Goal: Task Accomplishment & Management: Manage account settings

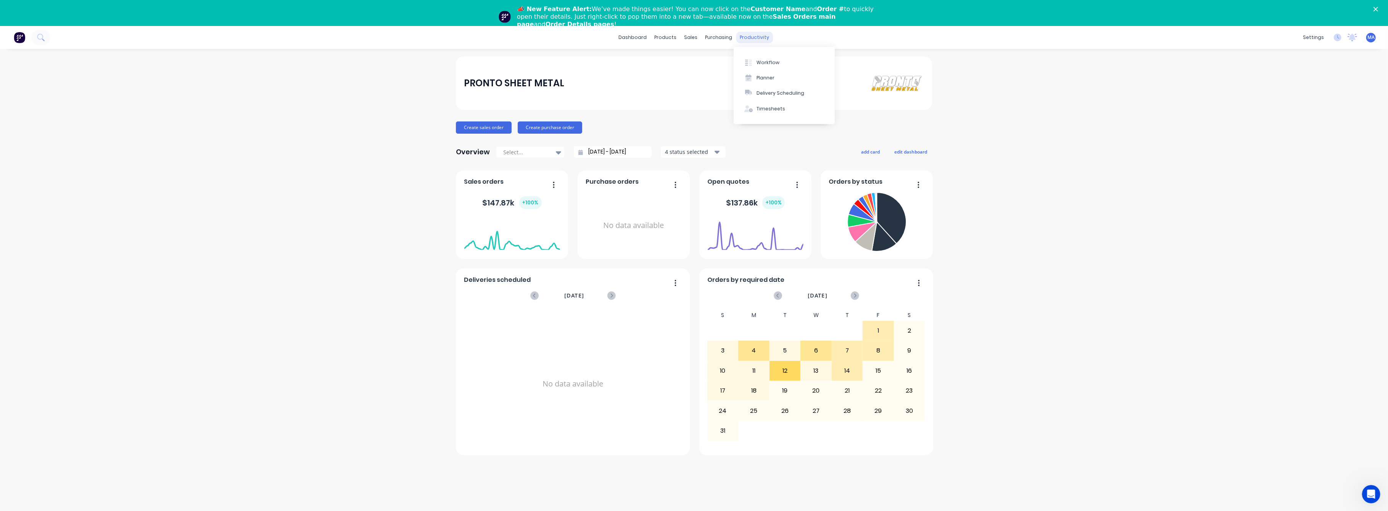
click at [762, 35] on div "productivity" at bounding box center [755, 37] width 37 height 11
click at [760, 63] on div "Workflow" at bounding box center [768, 62] width 23 height 7
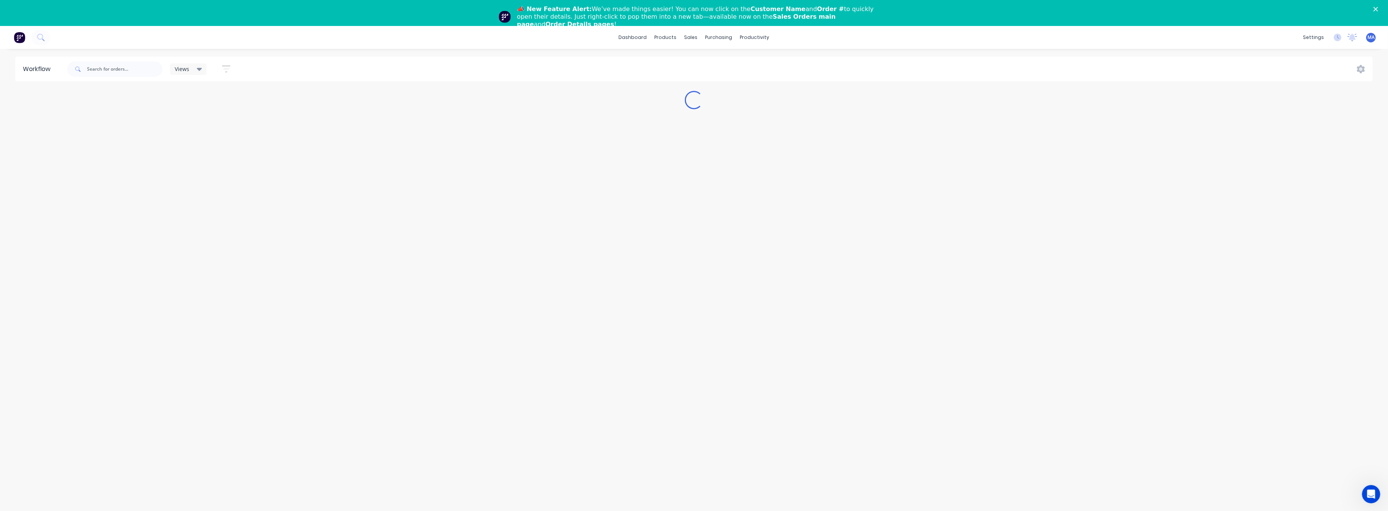
click at [1384, 13] on div "📣 New Feature Alert: We’ve made things easier! You can now click on the Custome…" at bounding box center [694, 16] width 1388 height 27
click at [1379, 10] on icon "Close" at bounding box center [1376, 9] width 5 height 5
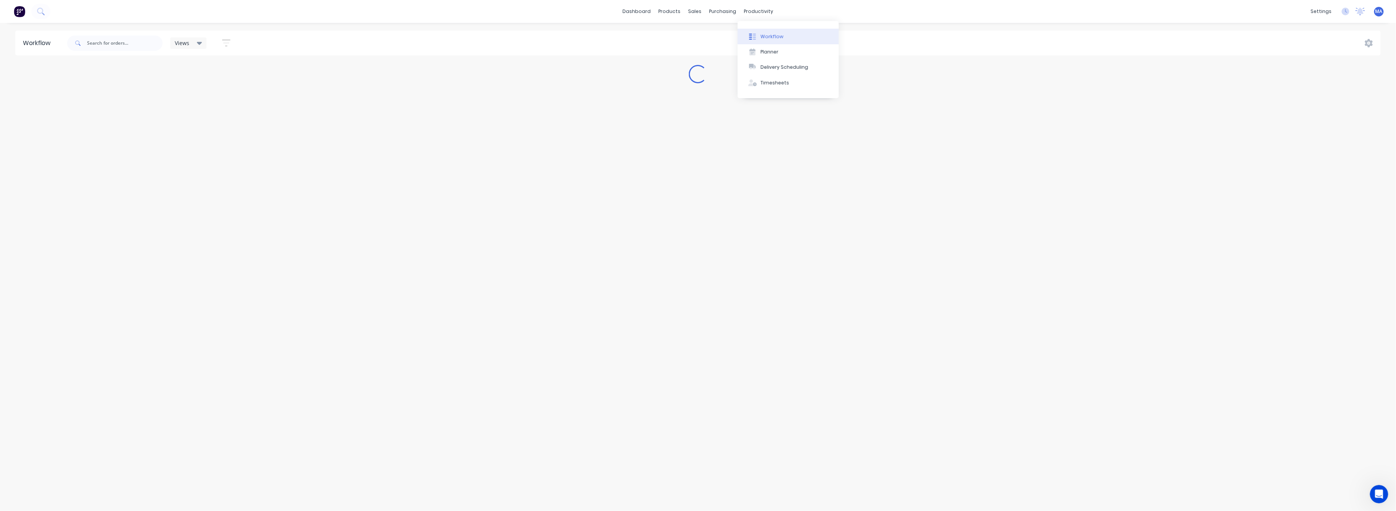
click at [767, 39] on div "Workflow" at bounding box center [772, 36] width 23 height 7
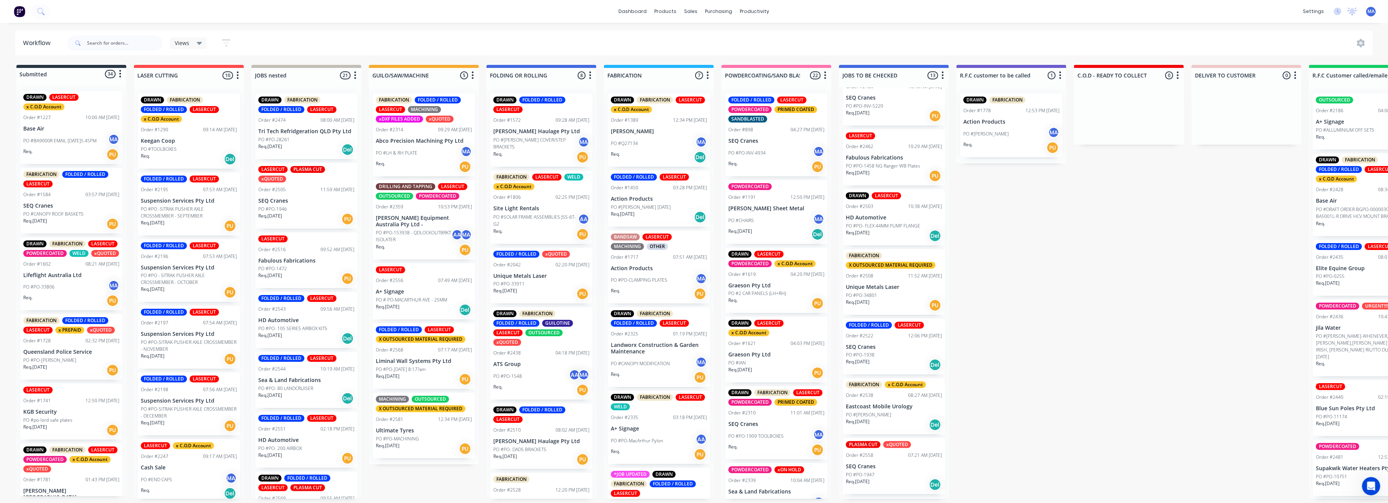
scroll to position [305, 0]
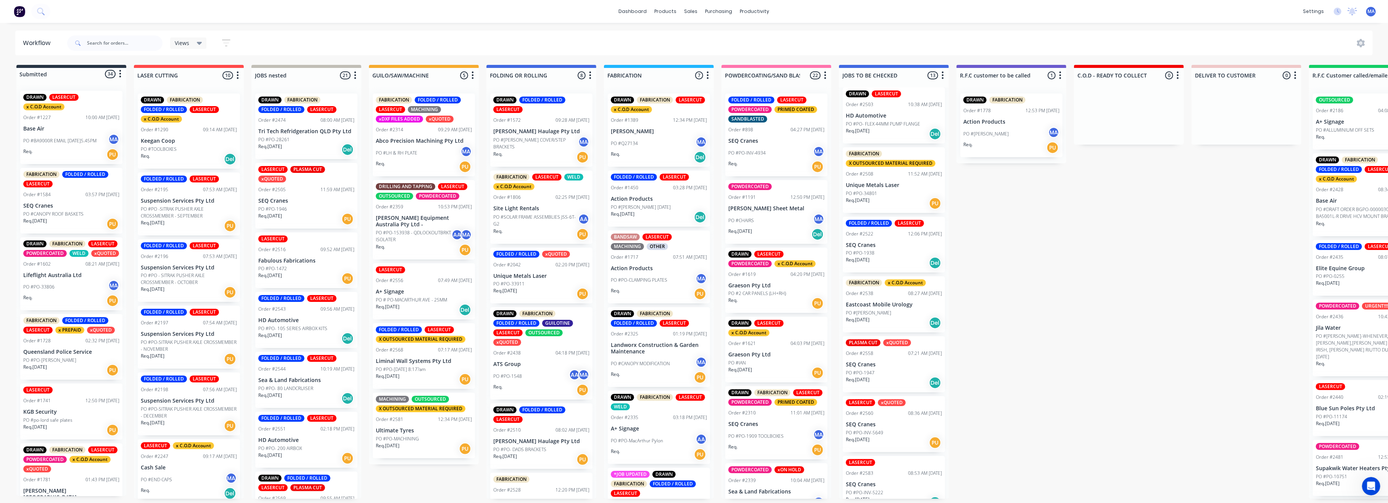
click at [887, 186] on p "Unique Metals Laser" at bounding box center [894, 185] width 96 height 6
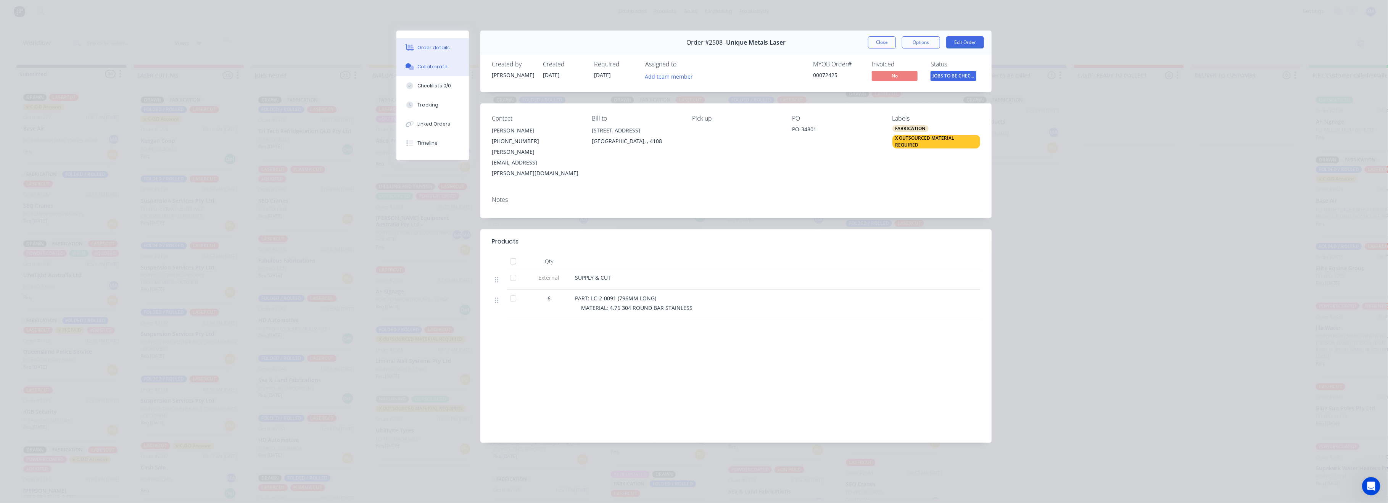
drag, startPoint x: 468, startPoint y: 69, endPoint x: 452, endPoint y: 69, distance: 16.4
click at [452, 69] on button "Collaborate" at bounding box center [433, 66] width 73 height 19
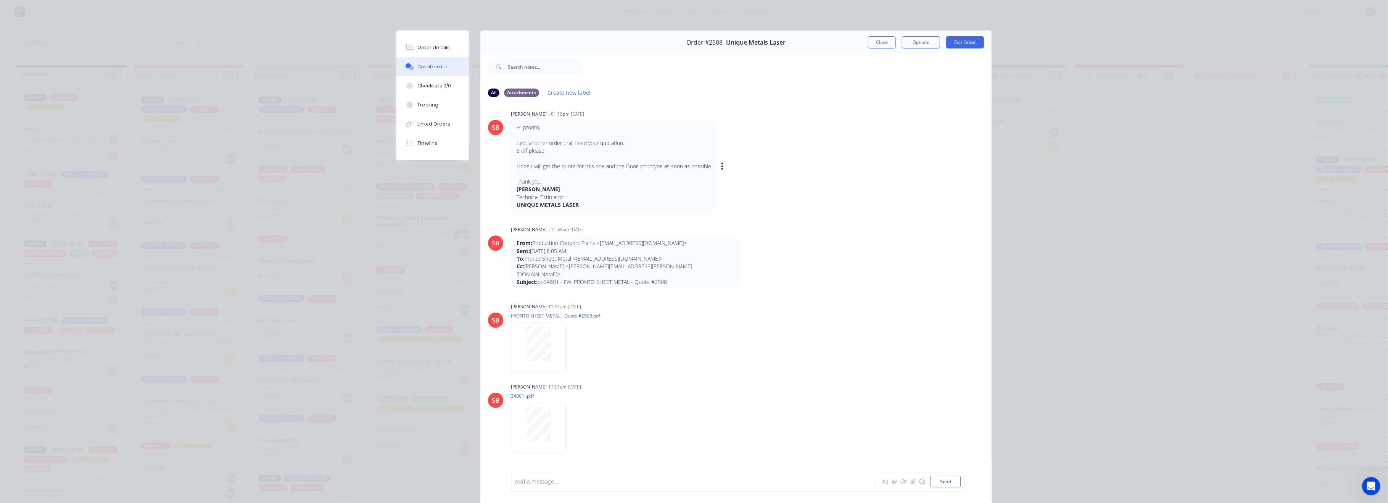
scroll to position [0, 0]
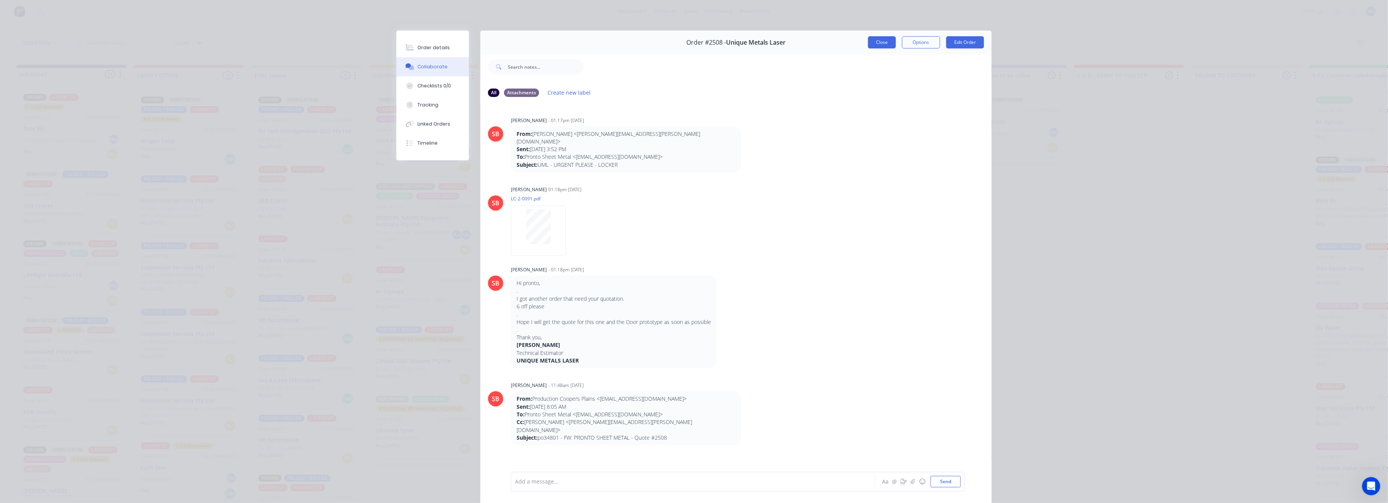
click at [872, 45] on button "Close" at bounding box center [882, 42] width 28 height 12
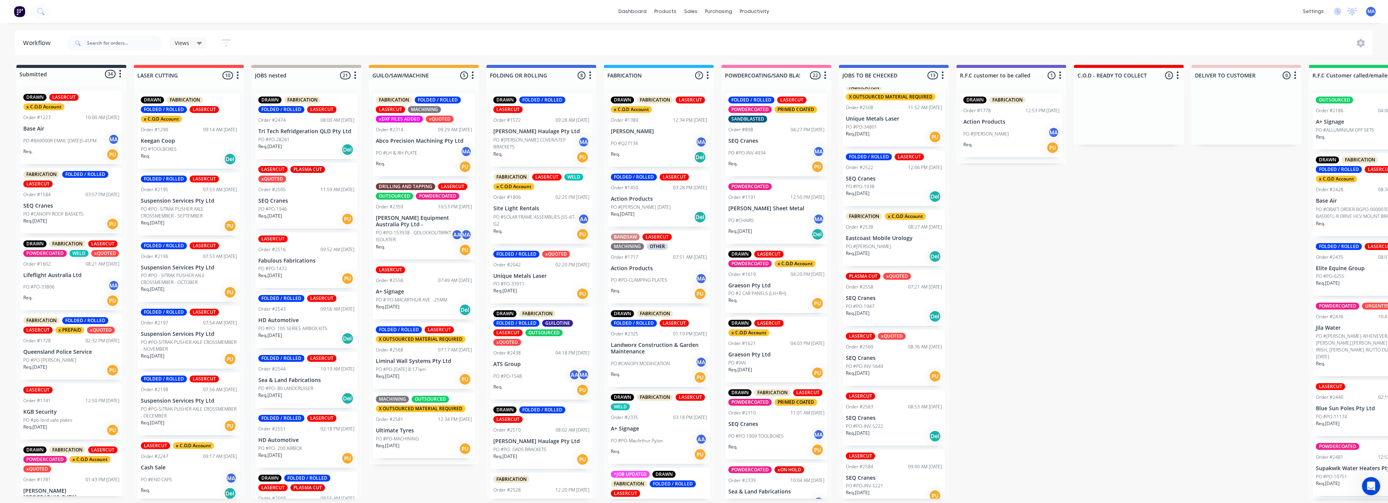
scroll to position [376, 0]
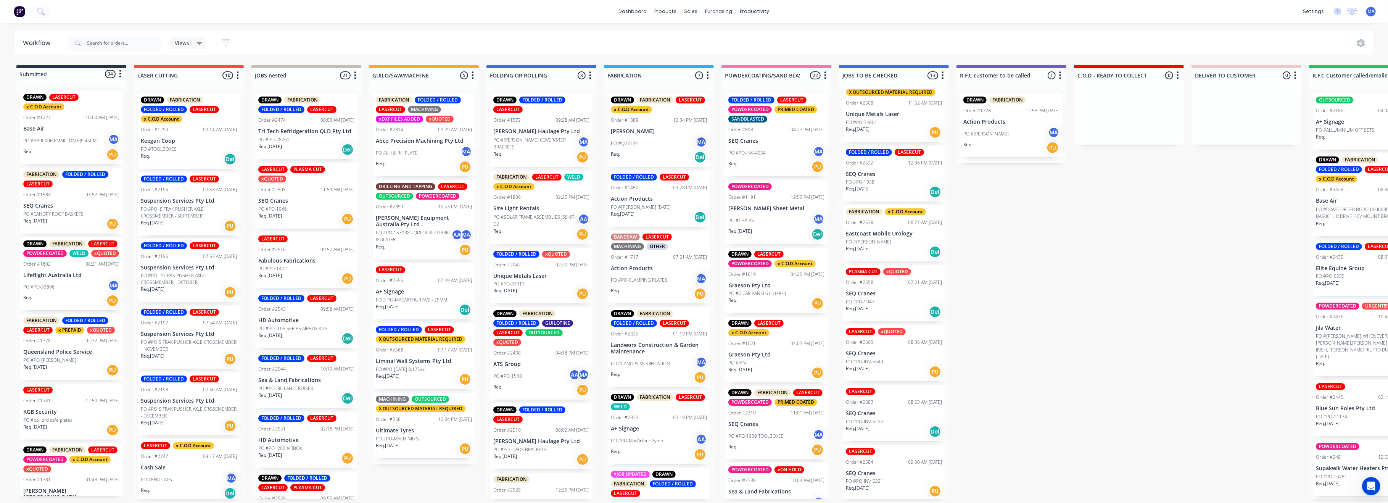
click at [895, 245] on div "Req. [DATE] Del" at bounding box center [894, 251] width 96 height 13
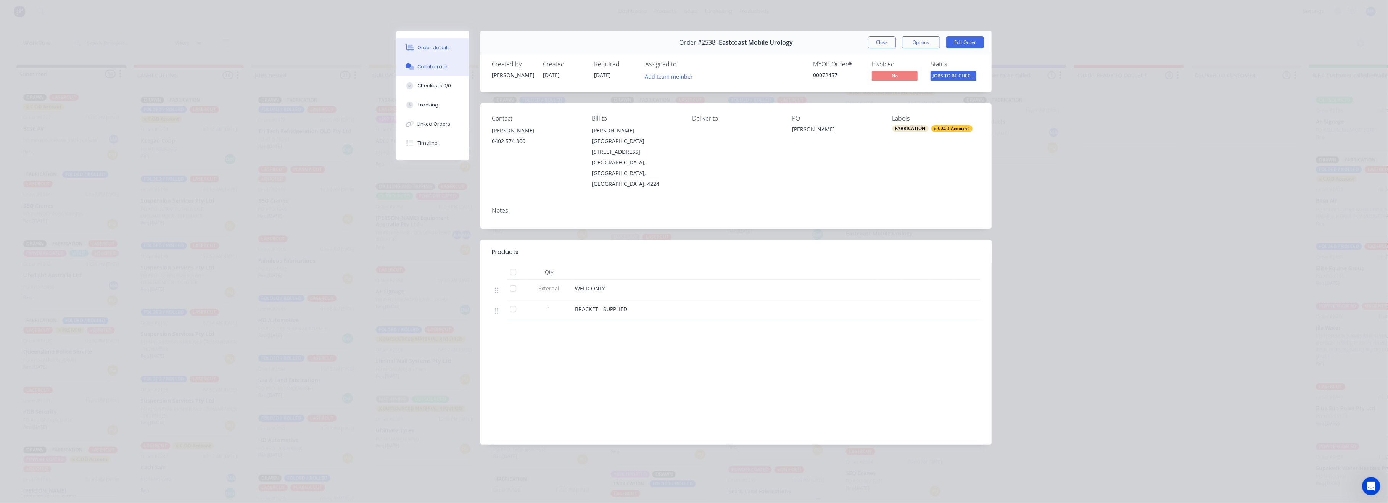
click at [441, 76] on button "Collaborate" at bounding box center [433, 66] width 73 height 19
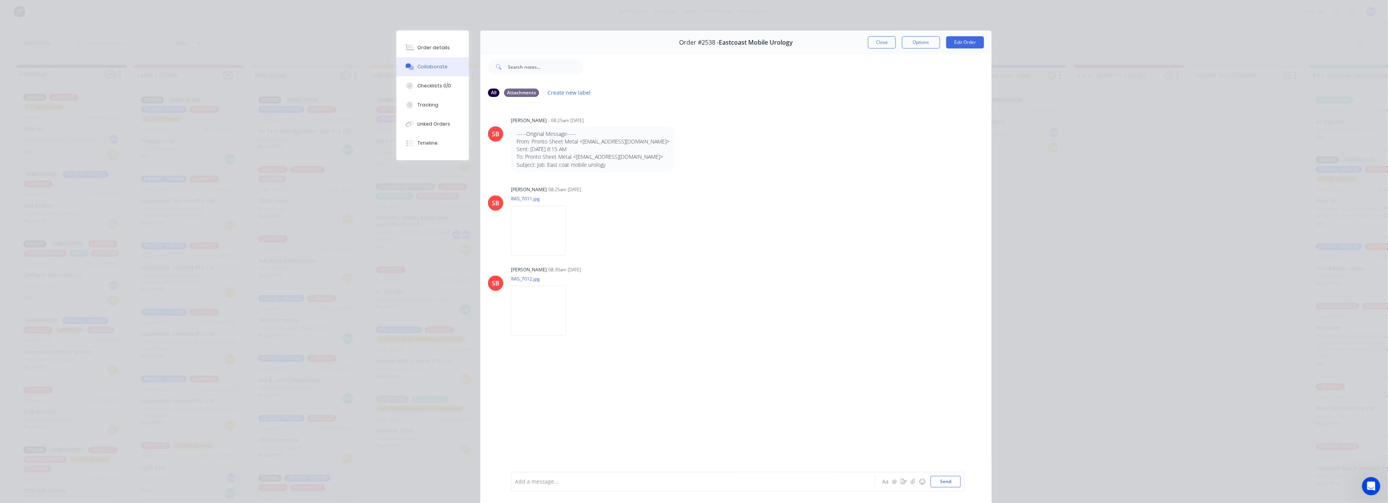
drag, startPoint x: 881, startPoint y: 45, endPoint x: 875, endPoint y: 73, distance: 28.1
click at [881, 45] on button "Close" at bounding box center [882, 42] width 28 height 12
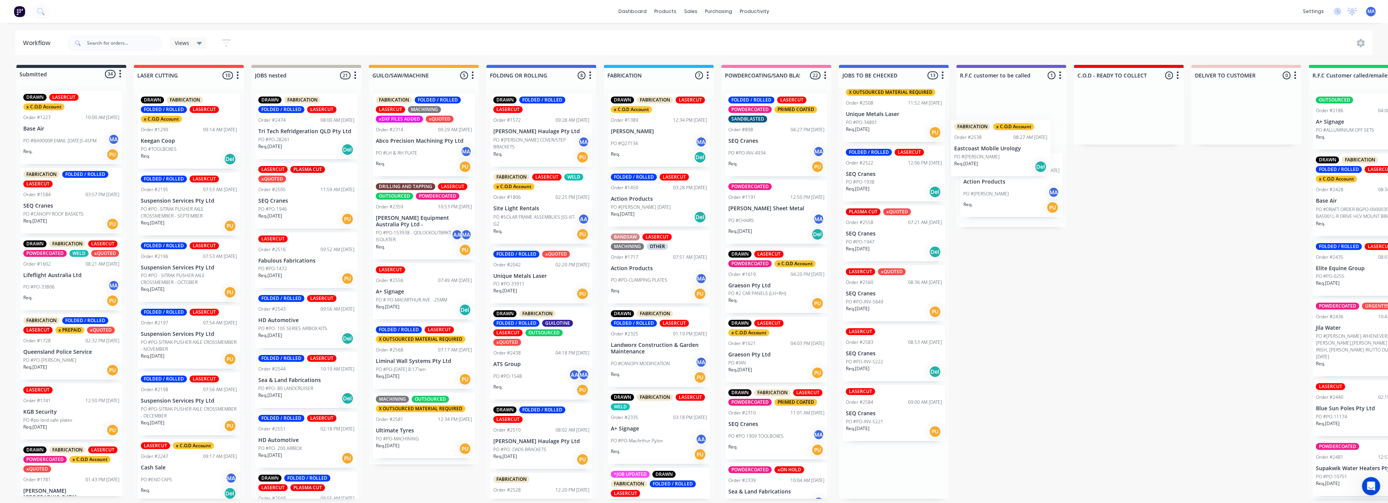
drag, startPoint x: 904, startPoint y: 239, endPoint x: 1019, endPoint y: 147, distance: 146.7
click at [1018, 147] on div "Submitted 34 Status colour #273444 hex #273444 Save Cancel Summaries Total orde…" at bounding box center [1128, 282] width 2269 height 434
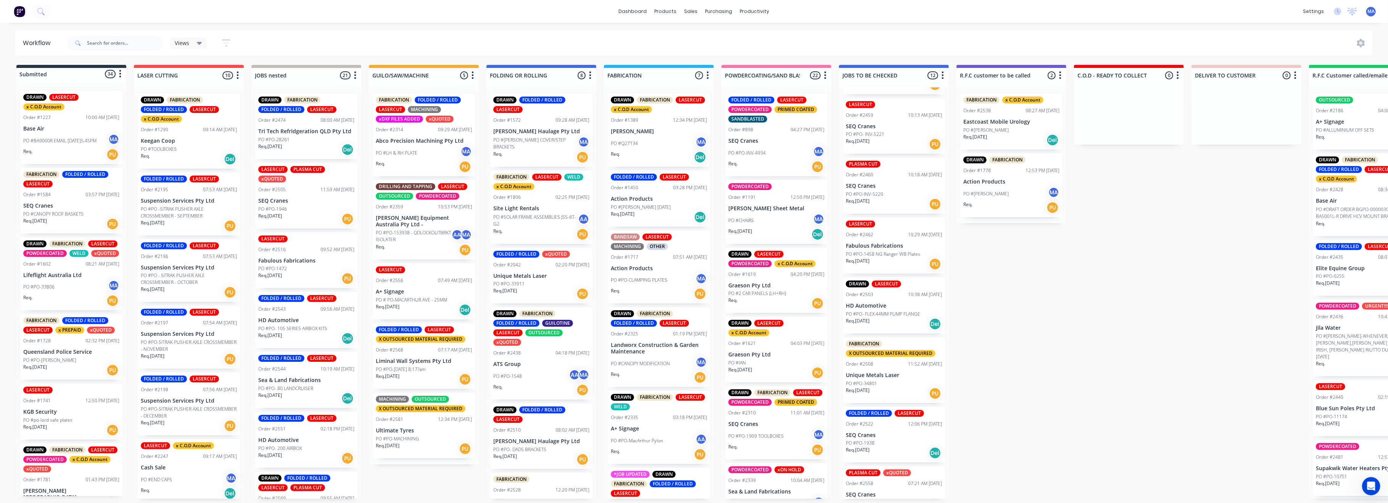
scroll to position [153, 0]
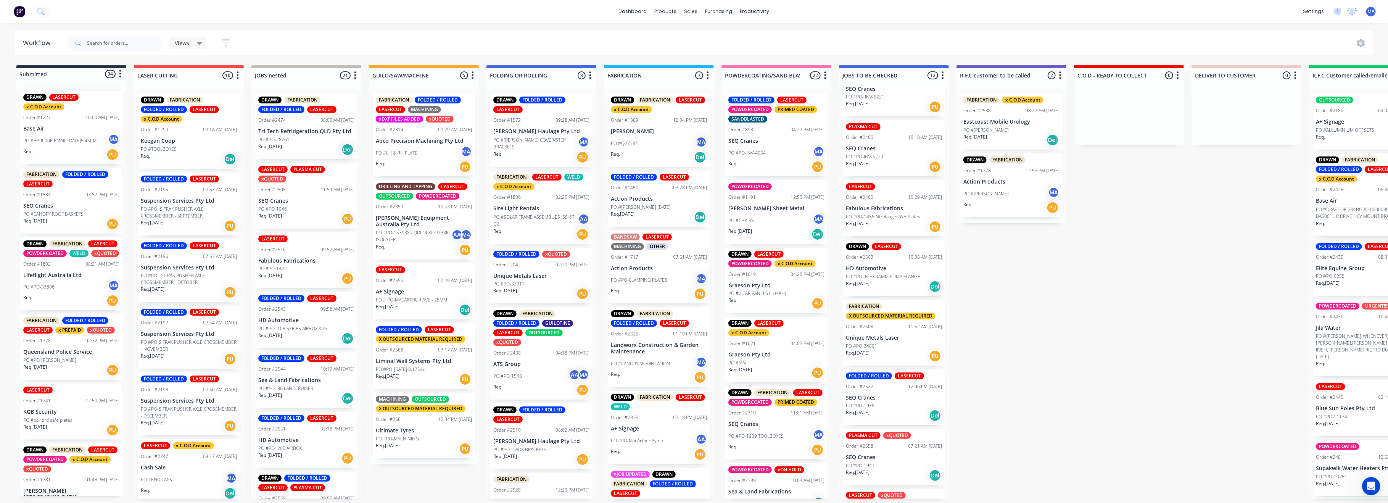
click at [886, 264] on div "DRAWN LASERCUT Order #2503 10:38 AM [DATE] HD Automotive PO #PO- FLEX 44MM PUMP…" at bounding box center [894, 268] width 102 height 56
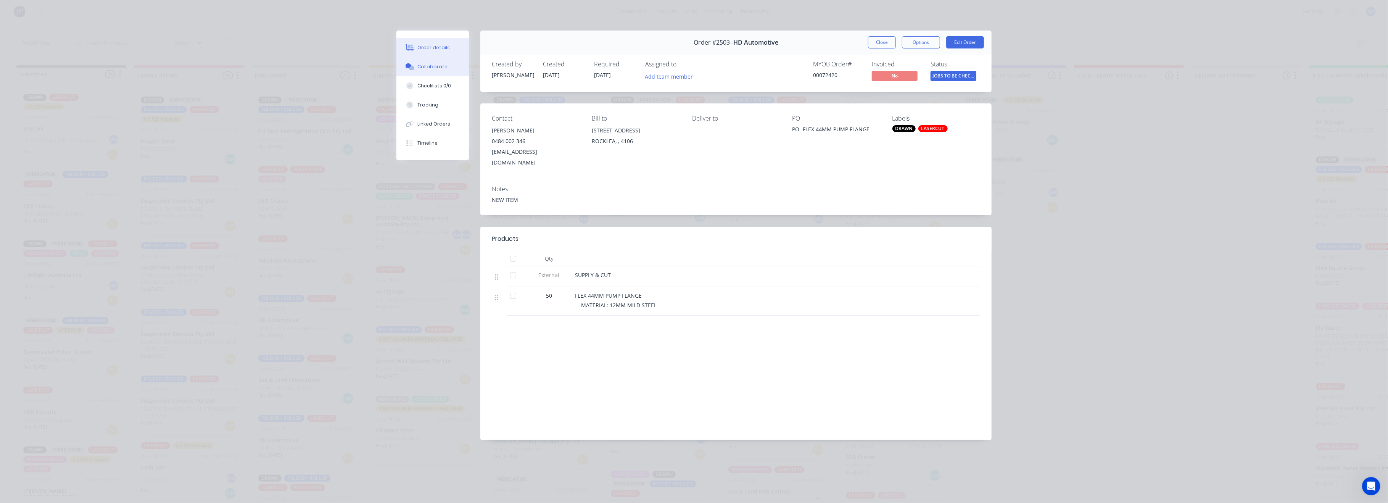
click at [427, 73] on button "Collaborate" at bounding box center [433, 66] width 73 height 19
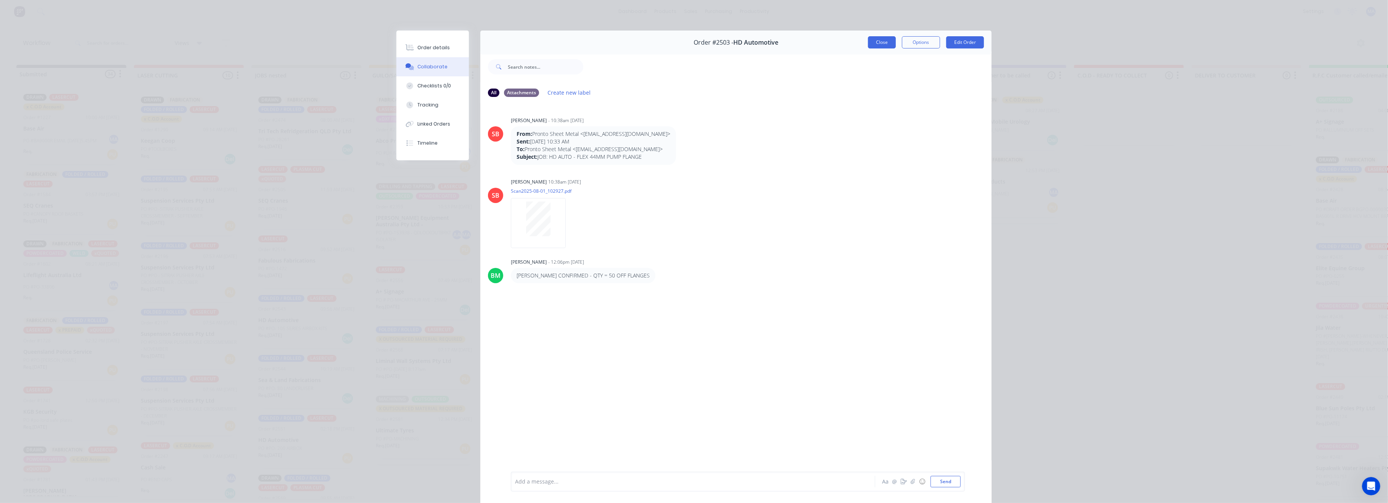
click at [890, 42] on button "Close" at bounding box center [882, 42] width 28 height 12
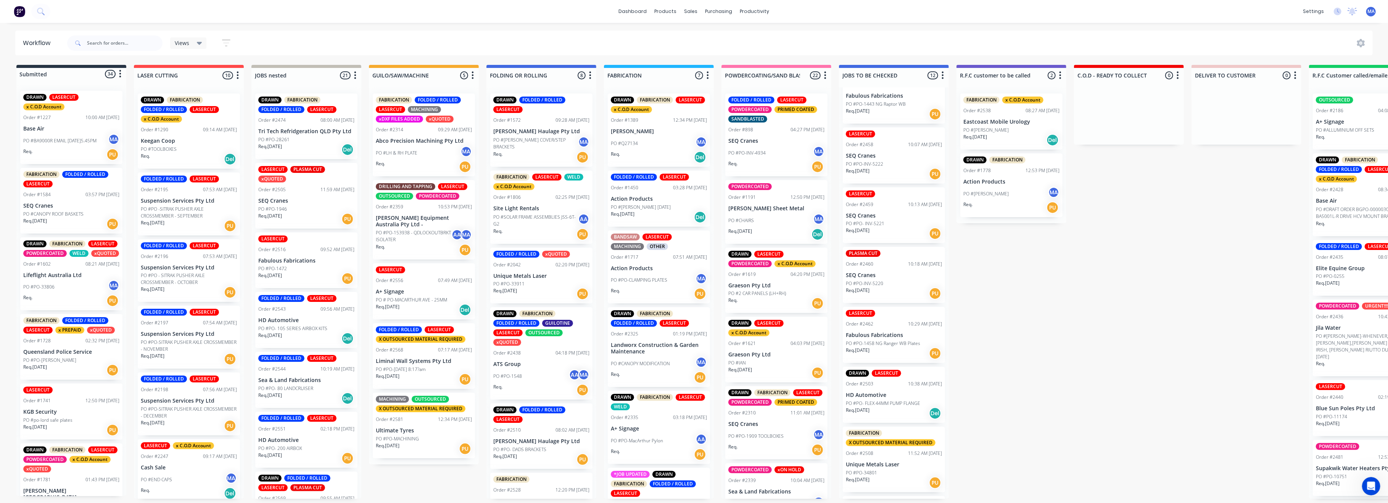
scroll to position [0, 0]
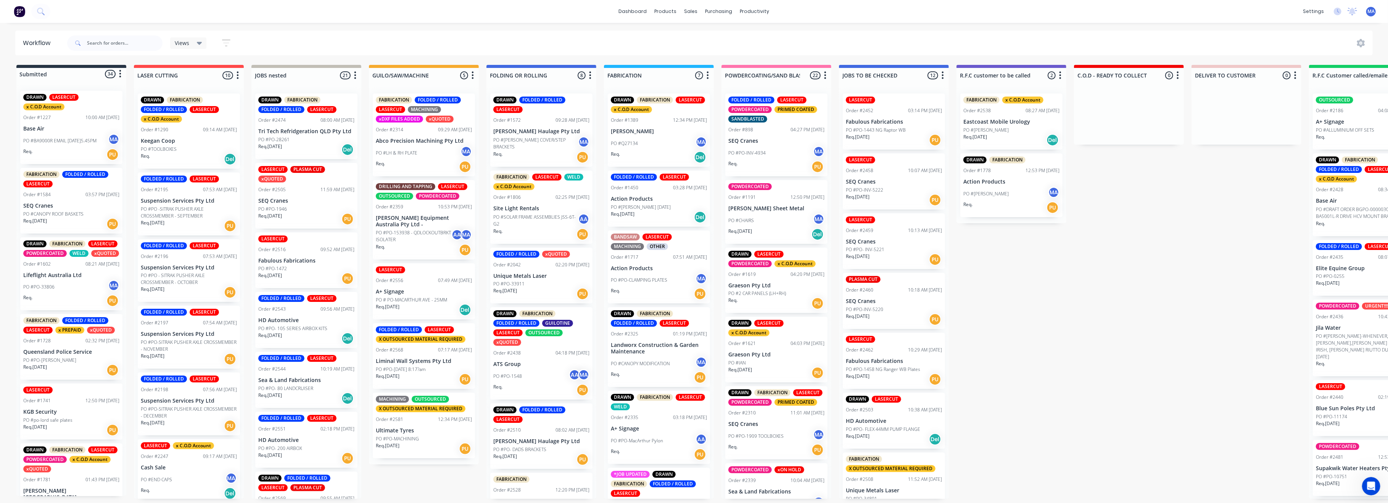
click at [895, 373] on div "Req. [DATE] PU" at bounding box center [894, 379] width 96 height 13
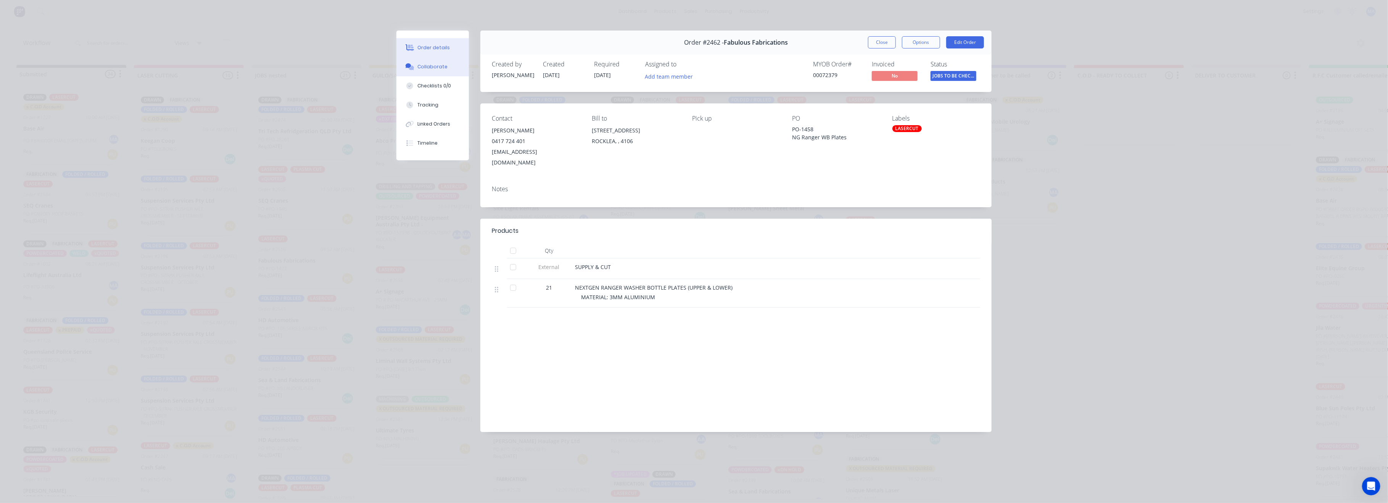
click at [437, 74] on button "Collaborate" at bounding box center [433, 66] width 73 height 19
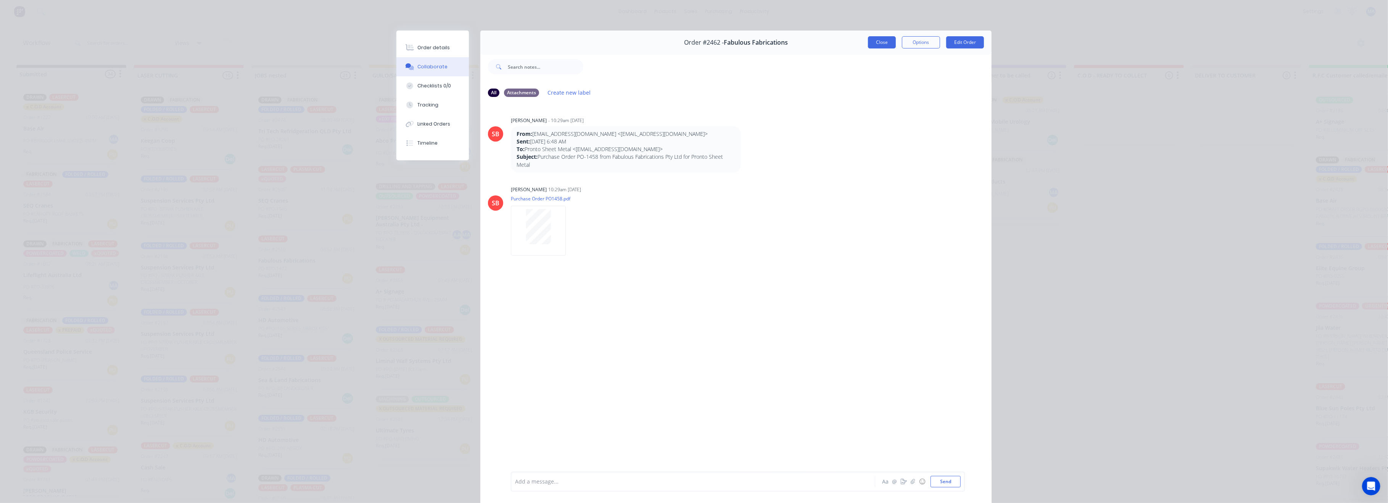
click at [883, 38] on button "Close" at bounding box center [882, 42] width 28 height 12
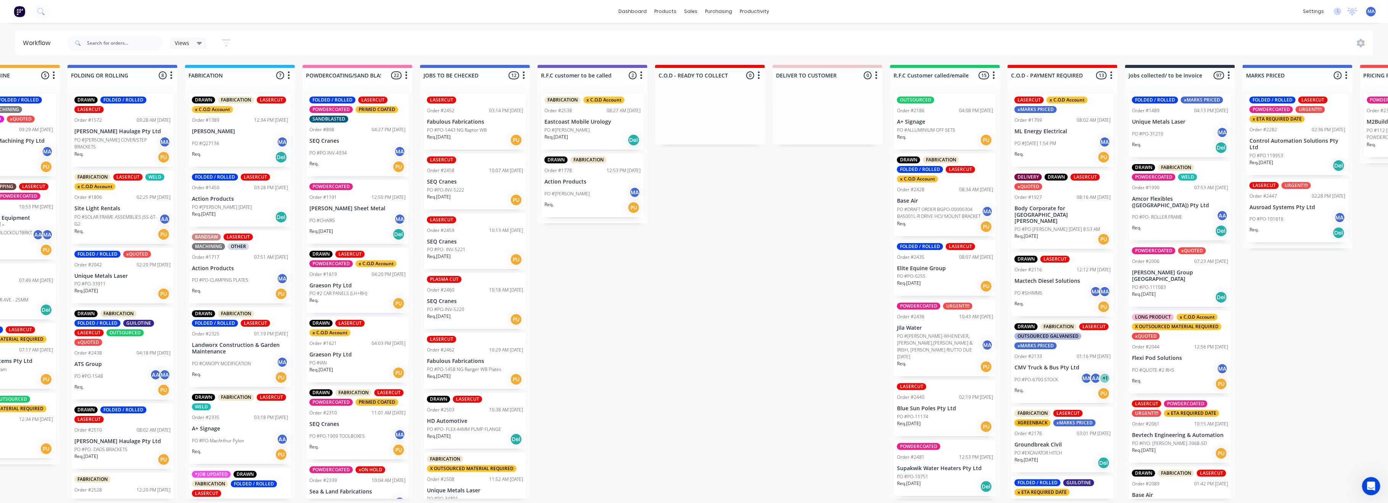
scroll to position [0, 391]
